Goal: Transaction & Acquisition: Purchase product/service

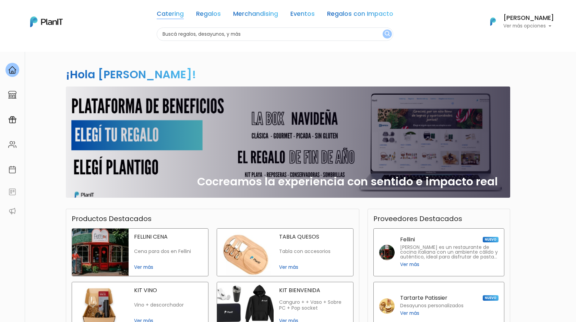
click at [157, 12] on link "Catering" at bounding box center [170, 15] width 27 height 8
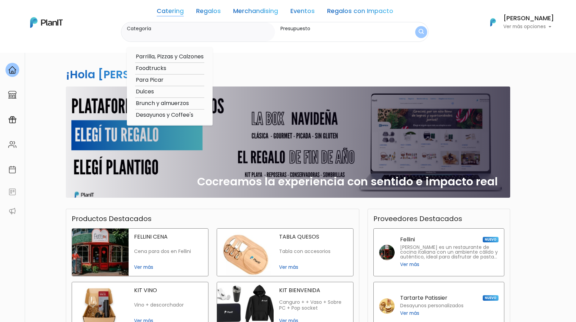
click at [135, 91] on option "Dulces" at bounding box center [169, 91] width 69 height 9
type input "Dulces"
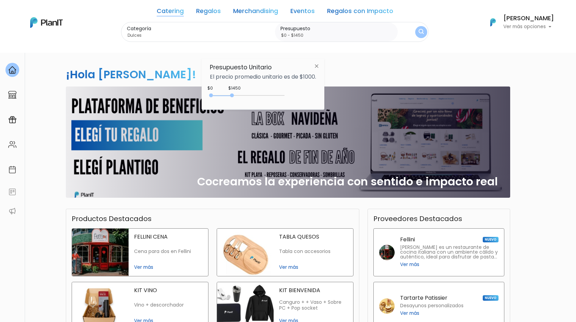
type input "$0 - $1500"
drag, startPoint x: 227, startPoint y: 95, endPoint x: 234, endPoint y: 95, distance: 7.5
click at [234, 96] on div at bounding box center [233, 95] width 4 height 4
click at [419, 32] on img "submit" at bounding box center [421, 32] width 5 height 7
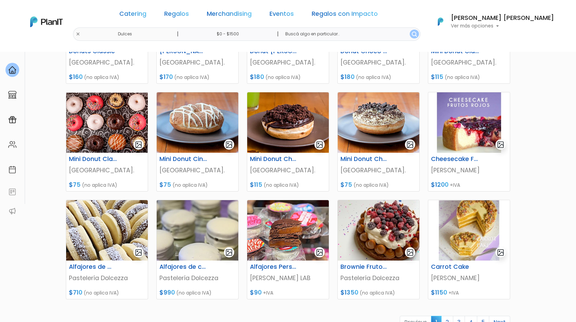
scroll to position [170, 0]
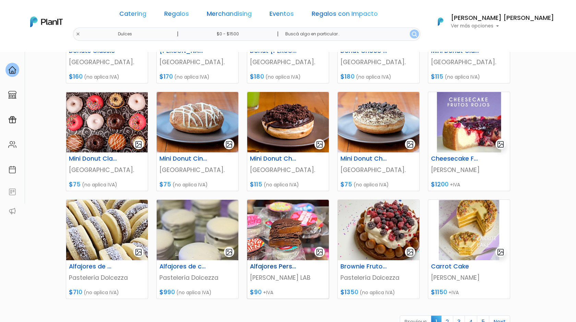
click at [289, 235] on img at bounding box center [288, 229] width 82 height 60
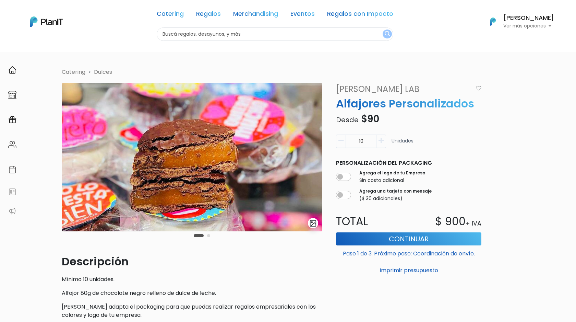
click at [380, 137] on icon "button" at bounding box center [380, 140] width 5 height 6
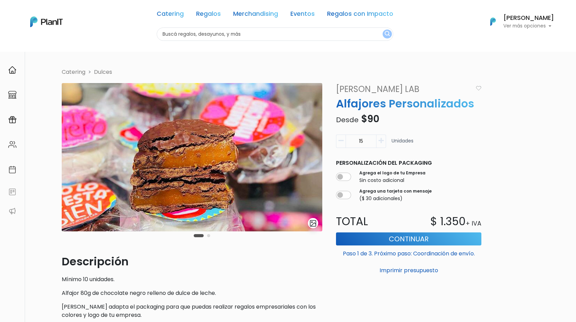
click at [380, 137] on icon "button" at bounding box center [380, 140] width 5 height 6
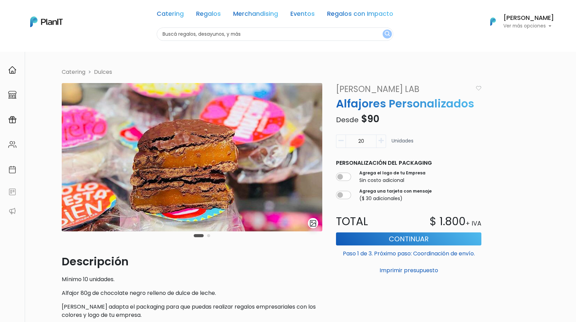
click at [380, 137] on icon "button" at bounding box center [380, 140] width 5 height 6
click at [339, 137] on icon "button" at bounding box center [340, 140] width 5 height 6
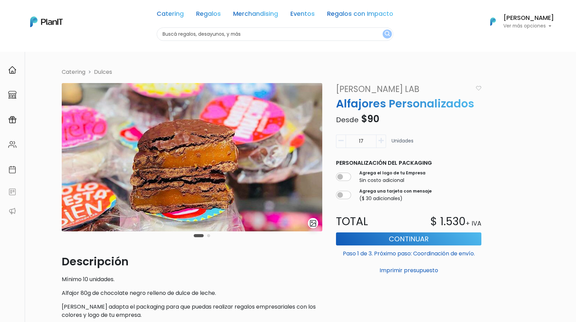
click at [339, 137] on icon "button" at bounding box center [340, 140] width 5 height 6
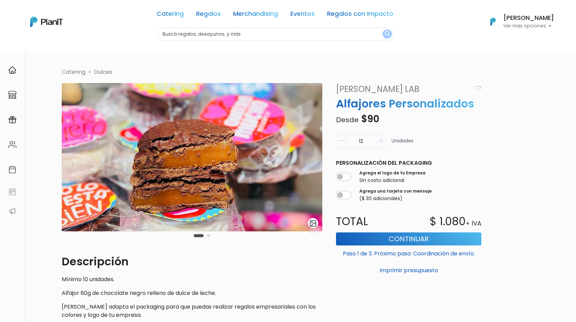
click at [339, 137] on icon "button" at bounding box center [340, 140] width 5 height 6
type input "10"
